Goal: Find specific page/section: Find specific page/section

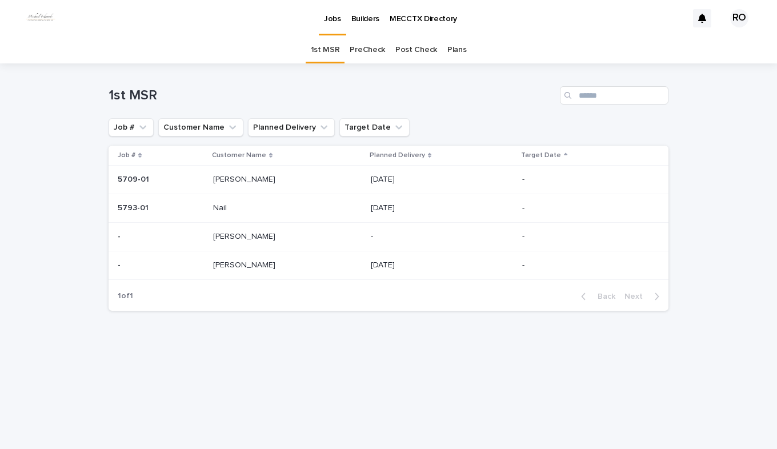
click at [360, 46] on link "PreCheck" at bounding box center [367, 50] width 35 height 27
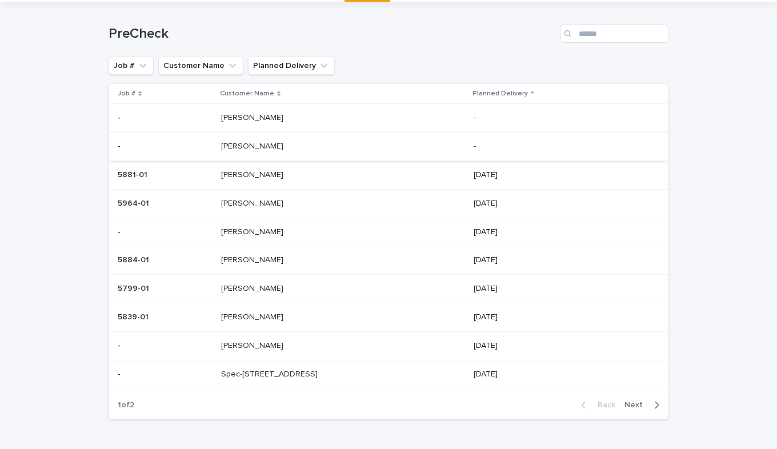
scroll to position [99, 0]
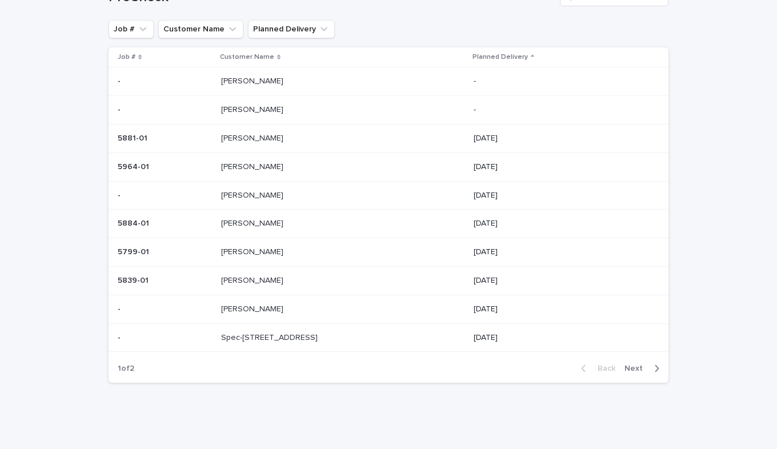
click at [625, 368] on span "Next" at bounding box center [637, 369] width 25 height 8
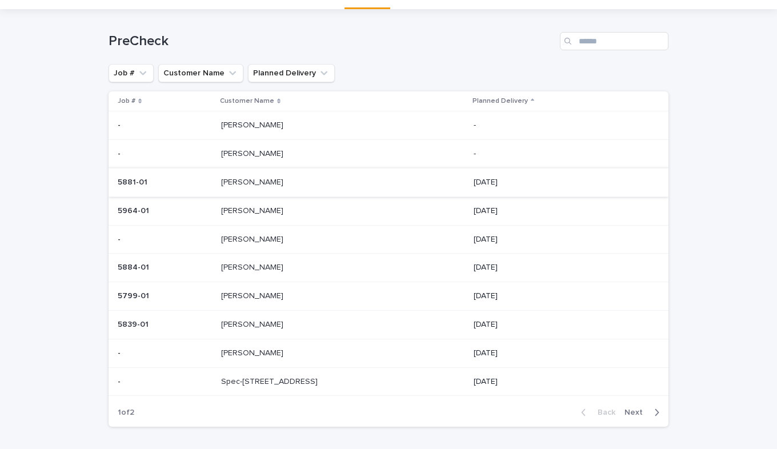
scroll to position [42, 0]
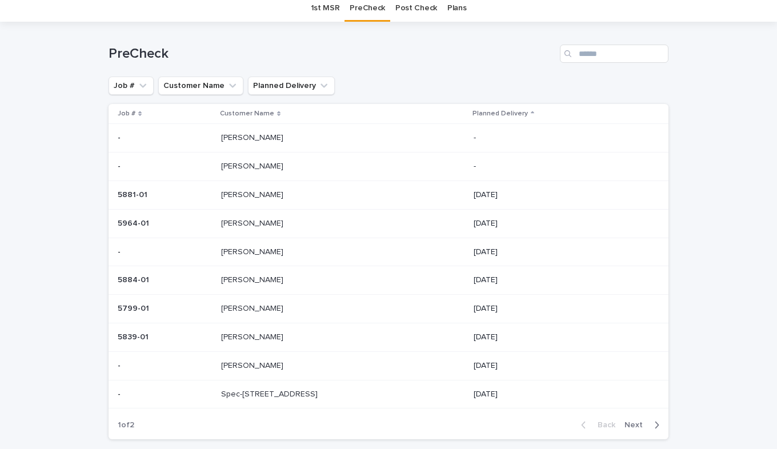
click at [233, 281] on p "DEAN" at bounding box center [253, 279] width 65 height 12
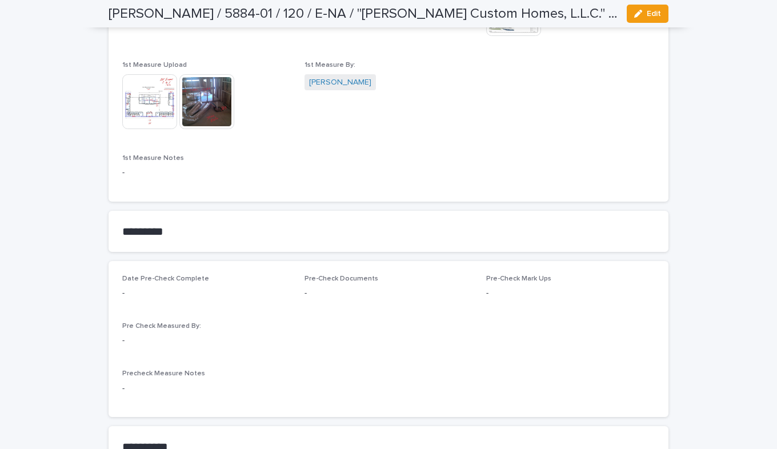
scroll to position [743, 0]
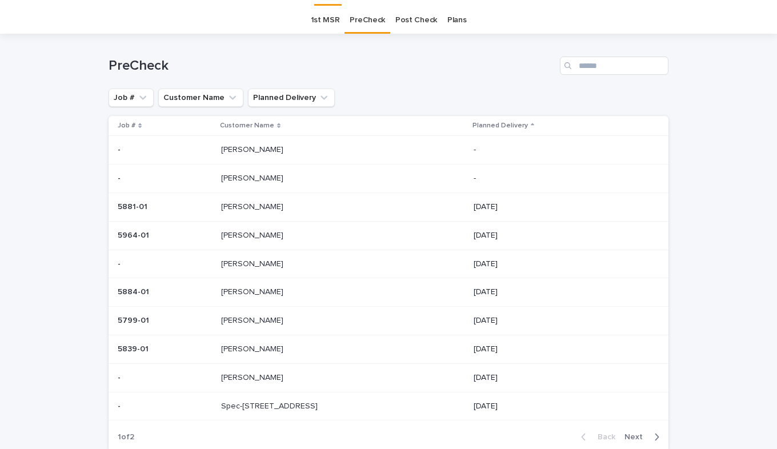
scroll to position [37, 0]
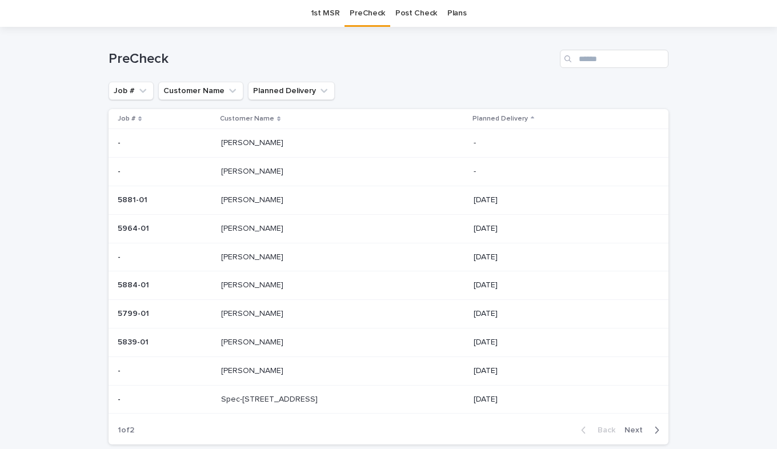
click at [224, 177] on div "Singh Singh" at bounding box center [343, 171] width 244 height 19
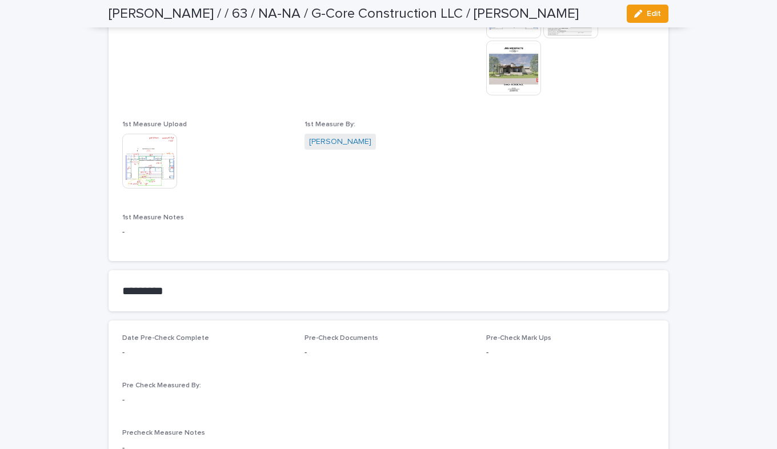
scroll to position [743, 0]
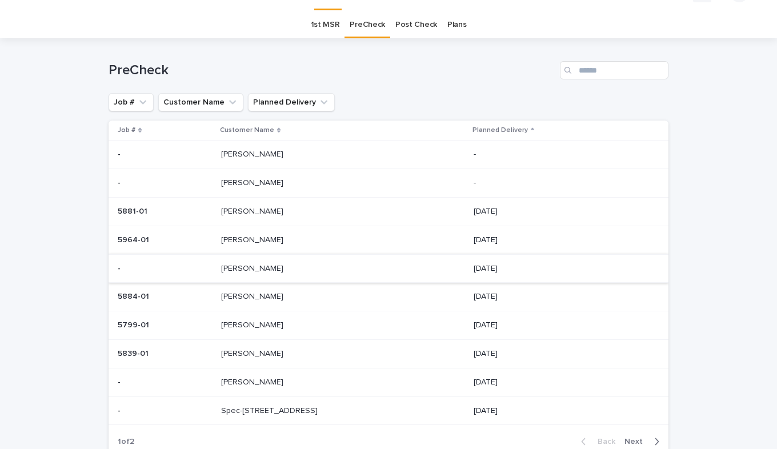
scroll to position [37, 0]
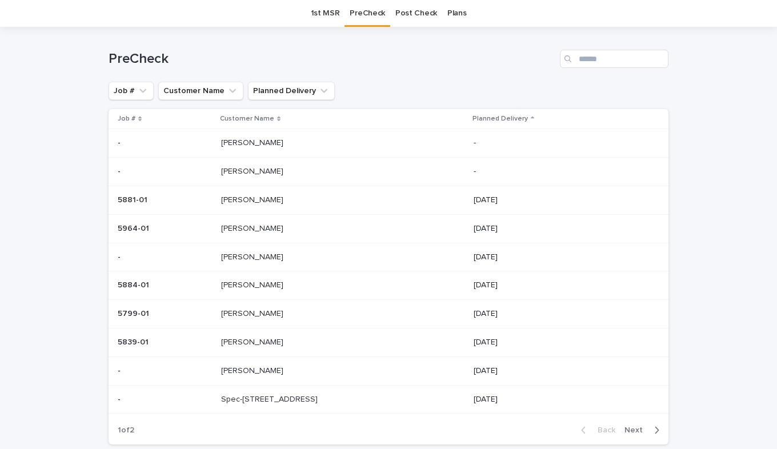
click at [223, 234] on td "Weaver Weaver" at bounding box center [343, 228] width 253 height 29
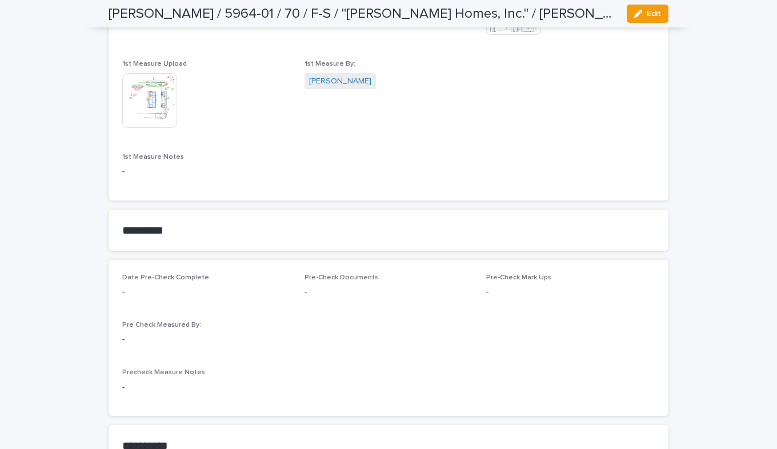
scroll to position [800, 0]
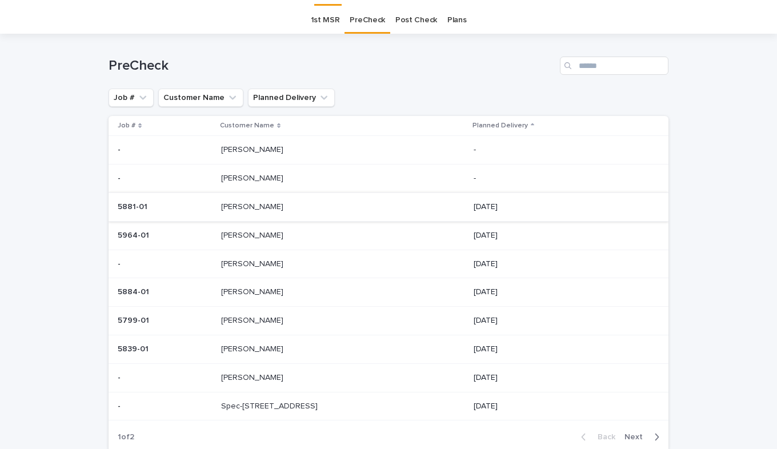
scroll to position [37, 0]
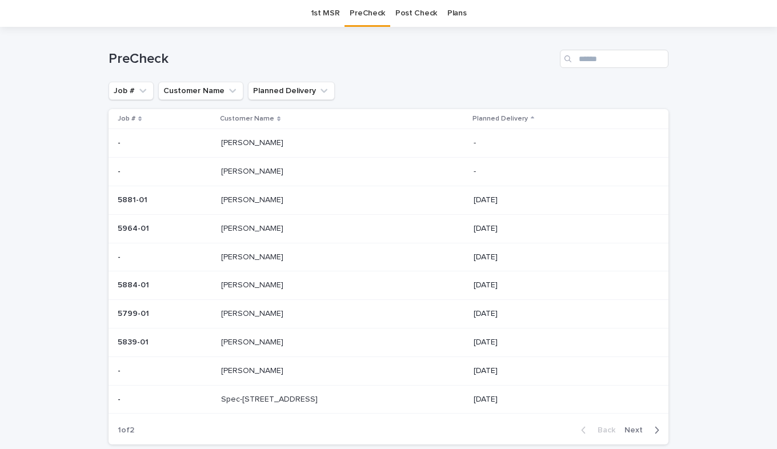
click at [212, 258] on p at bounding box center [165, 258] width 94 height 10
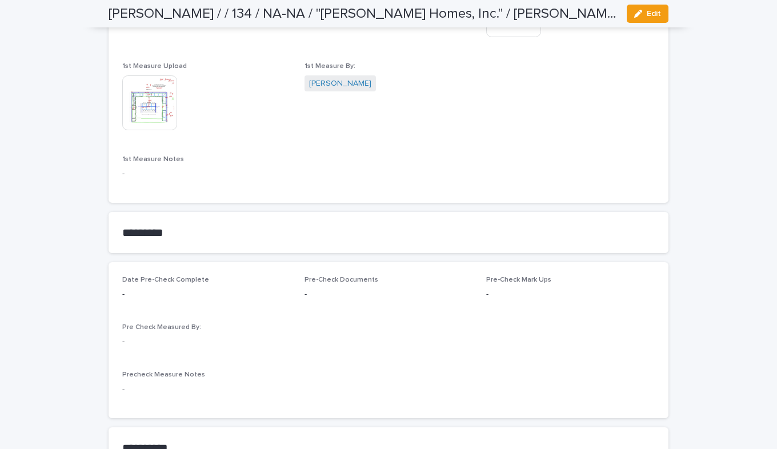
scroll to position [800, 0]
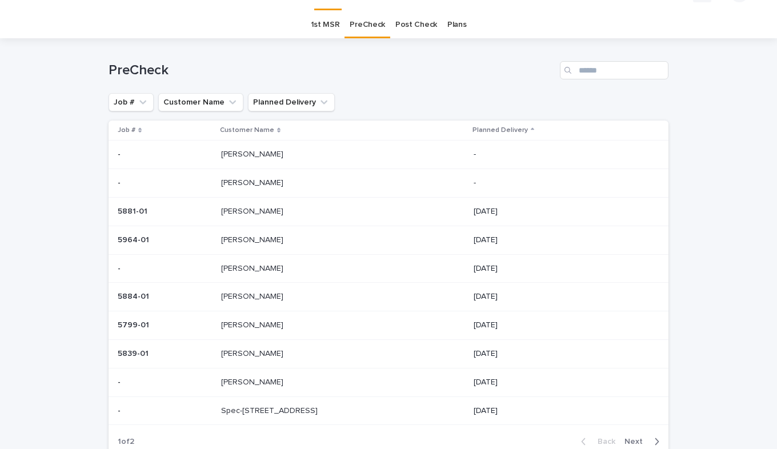
scroll to position [37, 0]
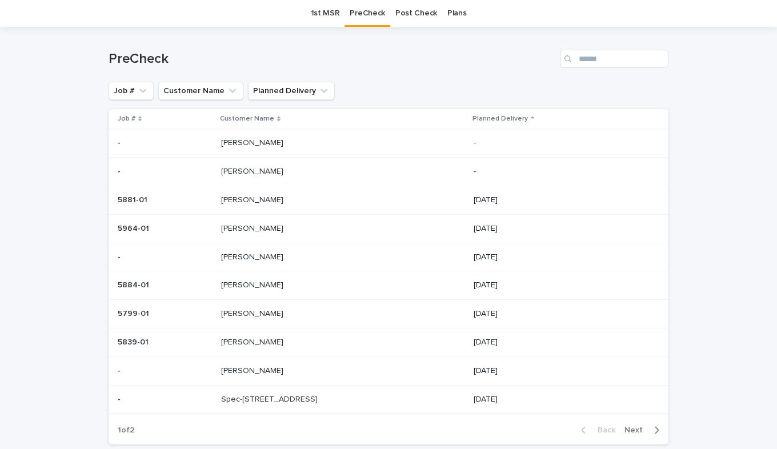
click at [210, 288] on p at bounding box center [165, 286] width 94 height 10
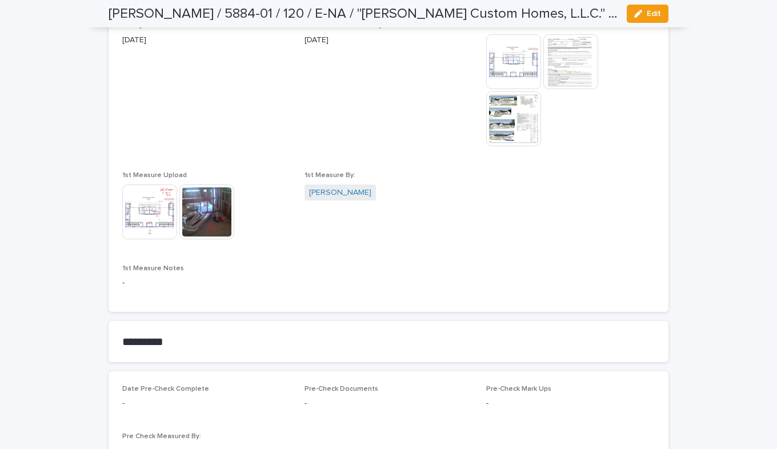
scroll to position [837, 0]
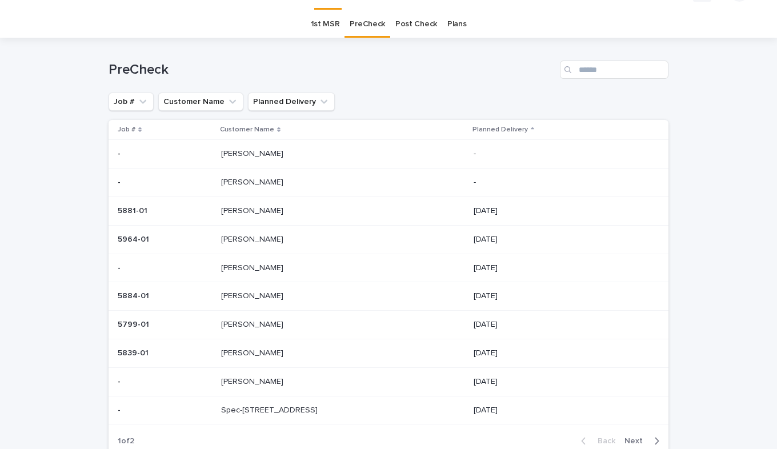
scroll to position [37, 0]
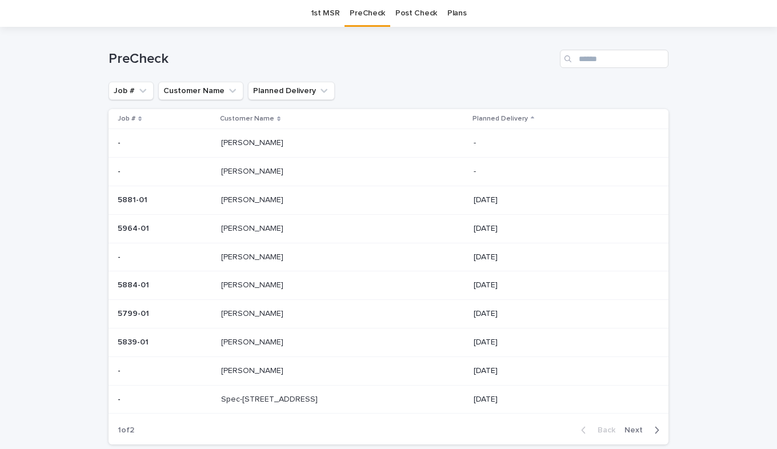
click at [197, 320] on div "5799-01 5799-01" at bounding box center [165, 314] width 94 height 19
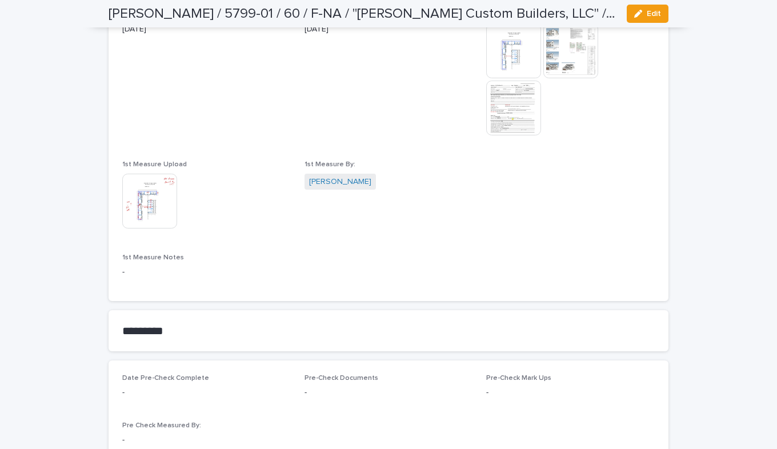
scroll to position [800, 0]
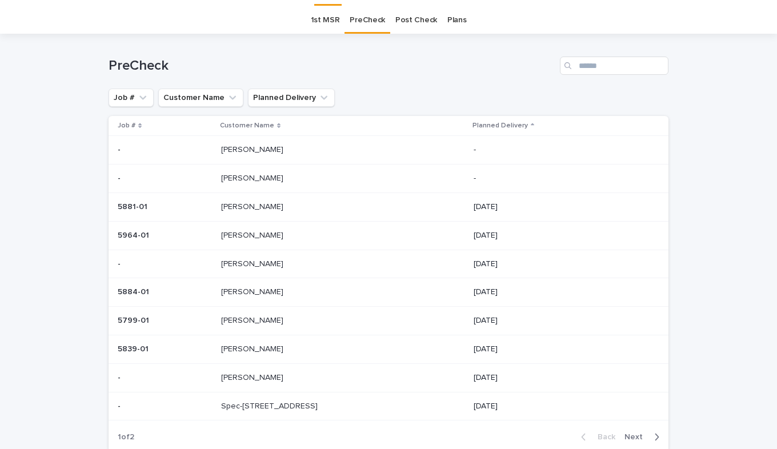
scroll to position [37, 0]
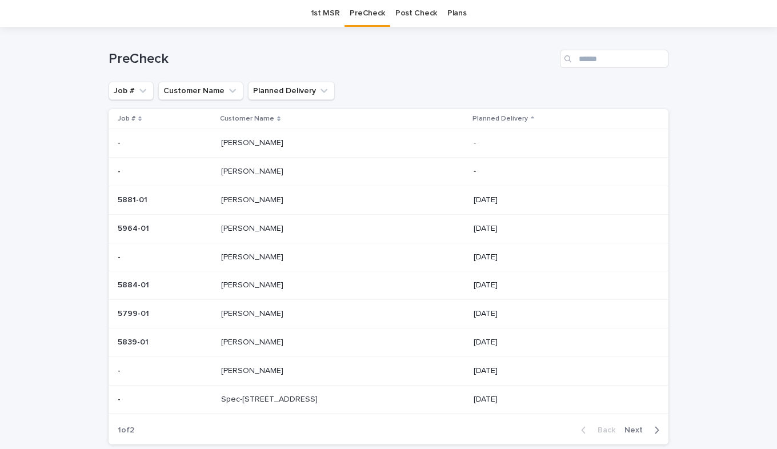
click at [227, 339] on p "Gonzenbach" at bounding box center [253, 342] width 65 height 12
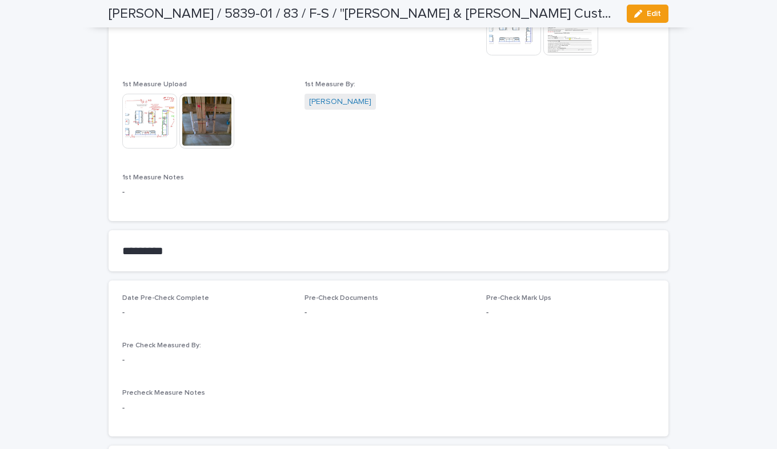
scroll to position [800, 0]
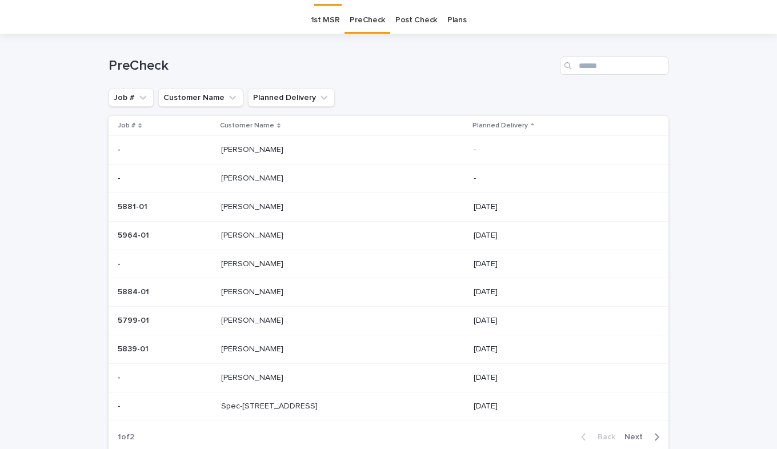
scroll to position [37, 0]
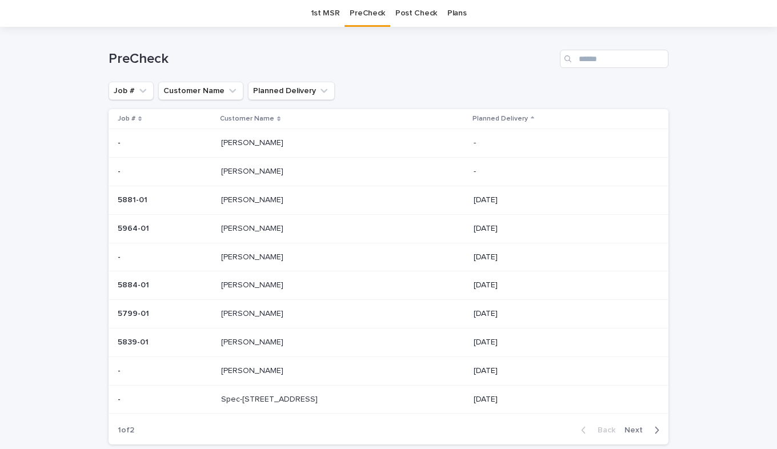
click at [177, 374] on p at bounding box center [165, 371] width 94 height 10
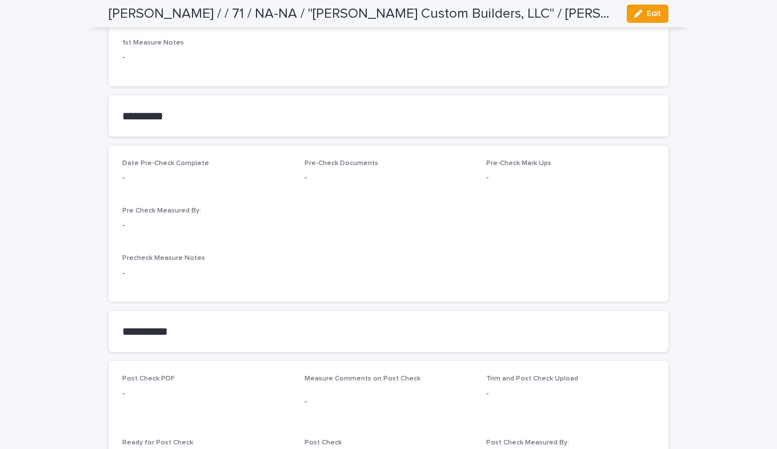
scroll to position [857, 0]
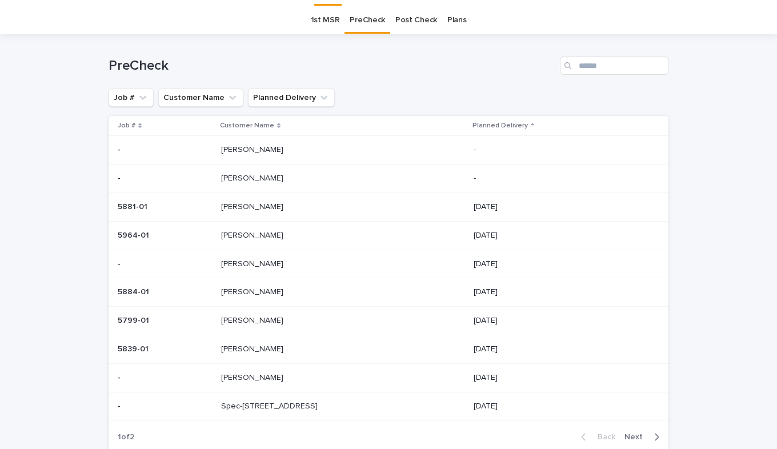
scroll to position [37, 0]
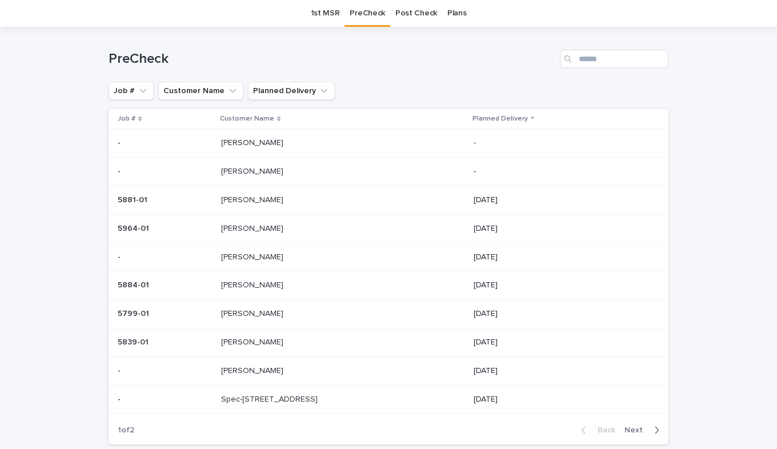
click at [210, 396] on p at bounding box center [165, 400] width 94 height 10
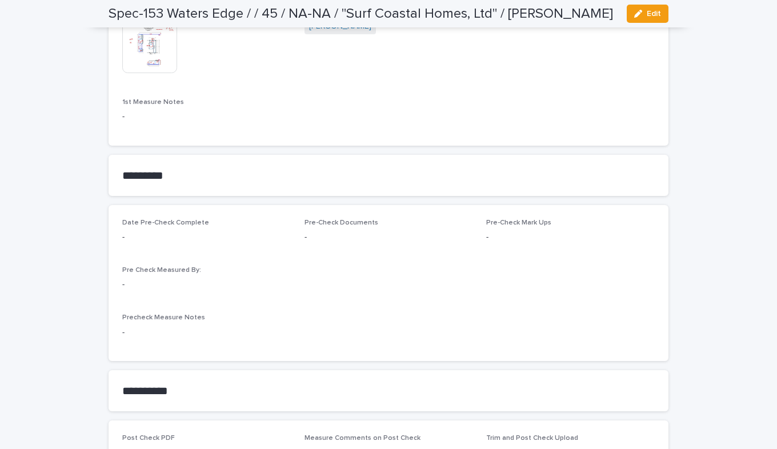
scroll to position [857, 0]
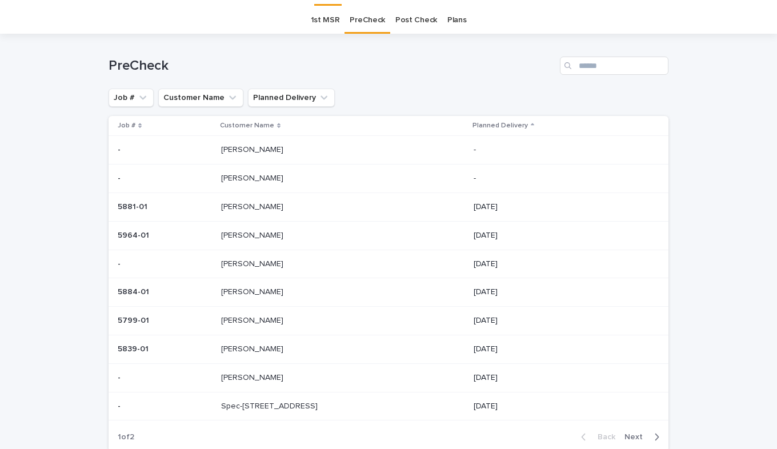
scroll to position [37, 0]
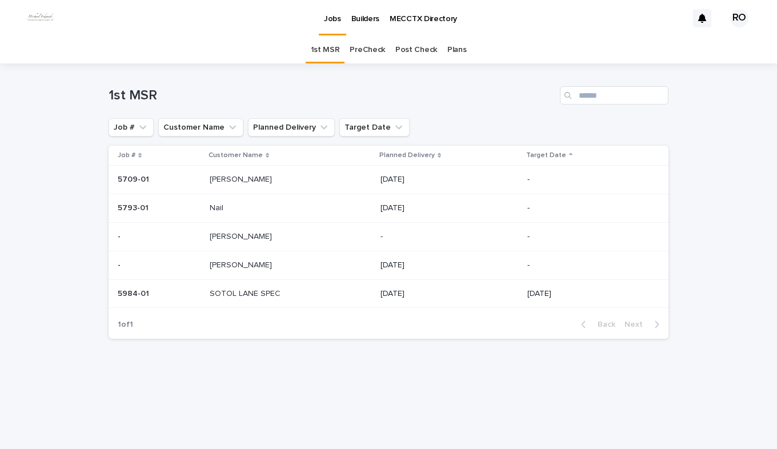
click at [261, 298] on p "SOTOL LANE SPEC" at bounding box center [246, 293] width 73 height 12
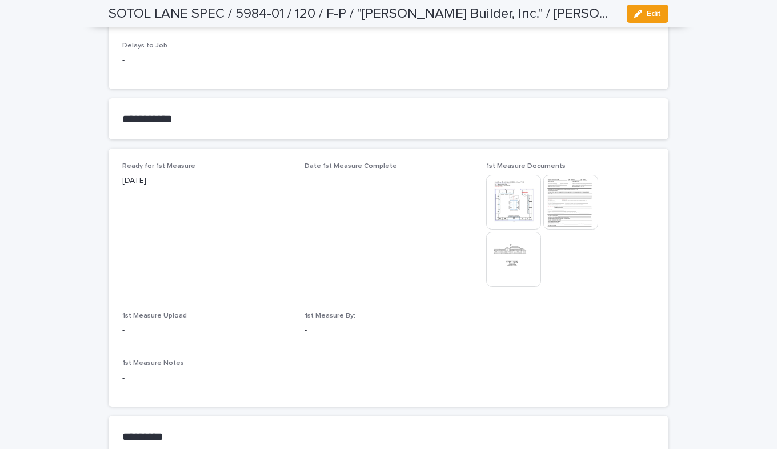
scroll to position [629, 0]
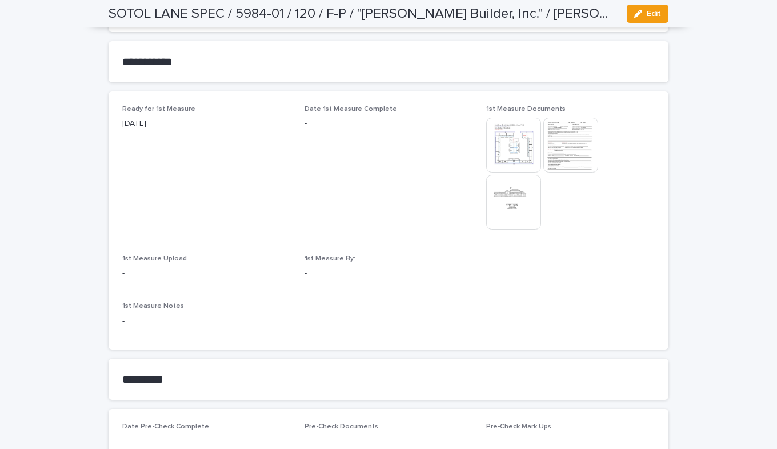
click at [561, 142] on img at bounding box center [571, 145] width 55 height 55
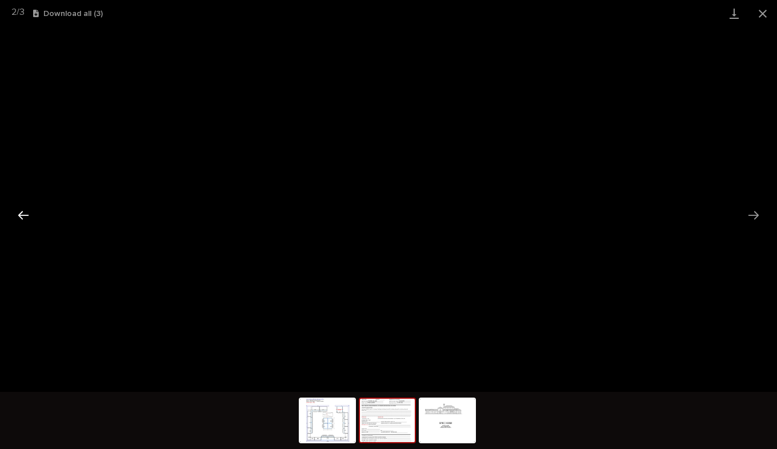
click at [23, 209] on button "Previous slide" at bounding box center [23, 215] width 24 height 22
